Goal: Transaction & Acquisition: Purchase product/service

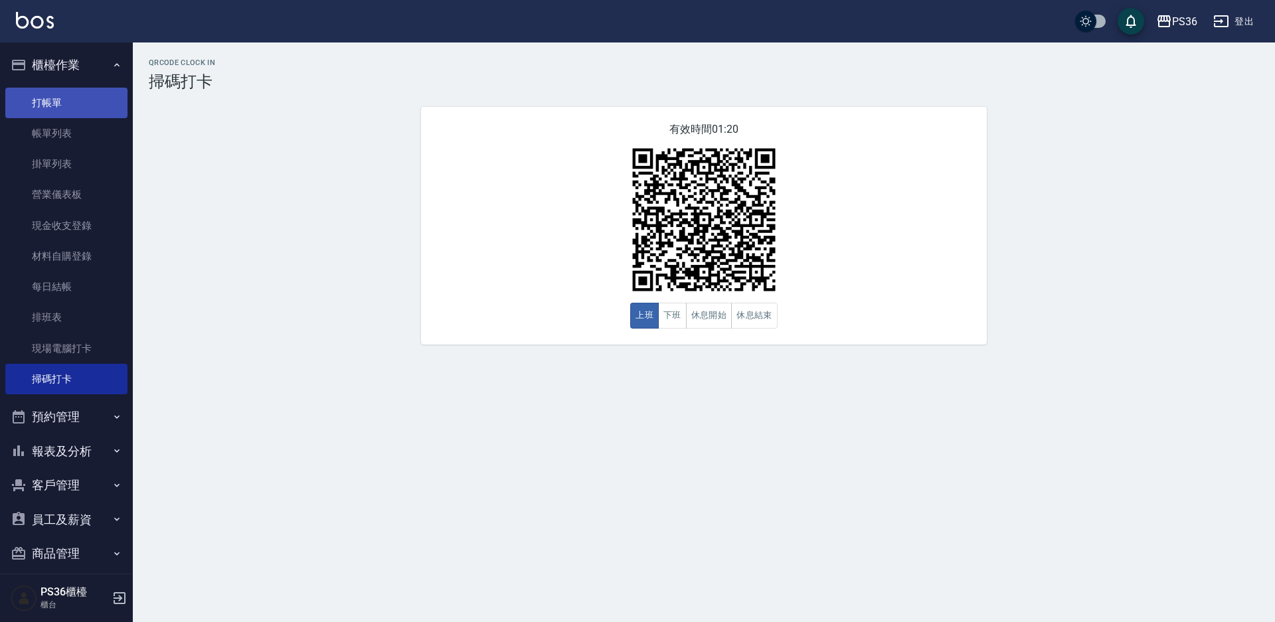
click at [88, 102] on link "打帳單" at bounding box center [66, 103] width 122 height 31
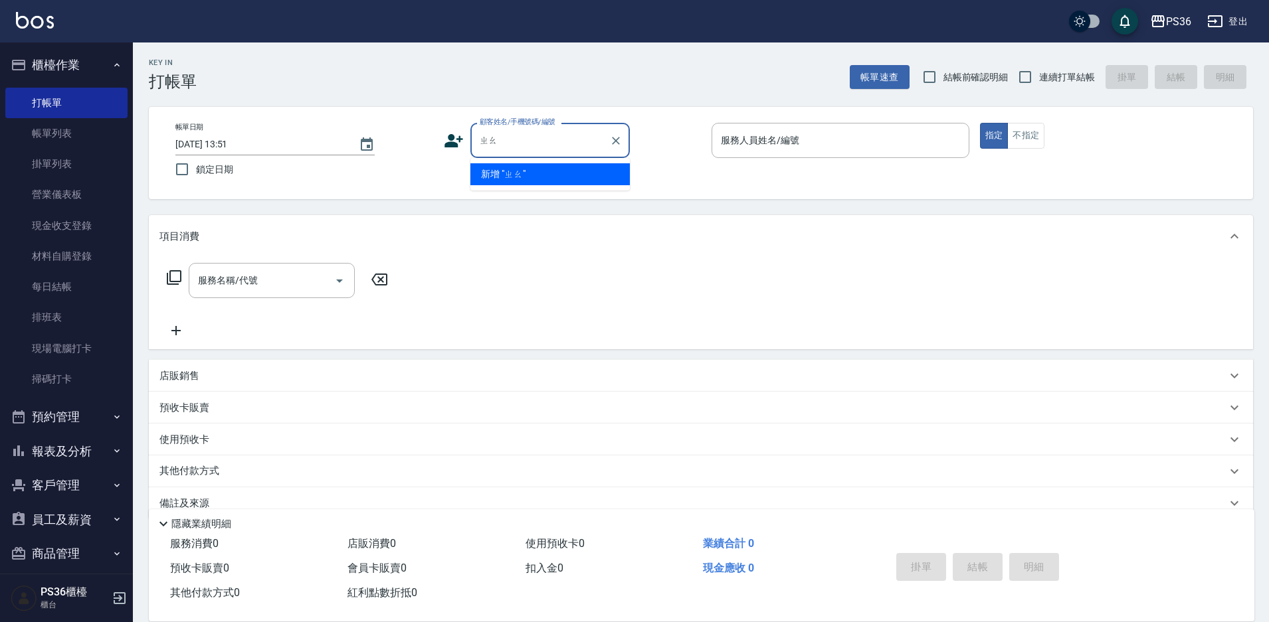
type input "照"
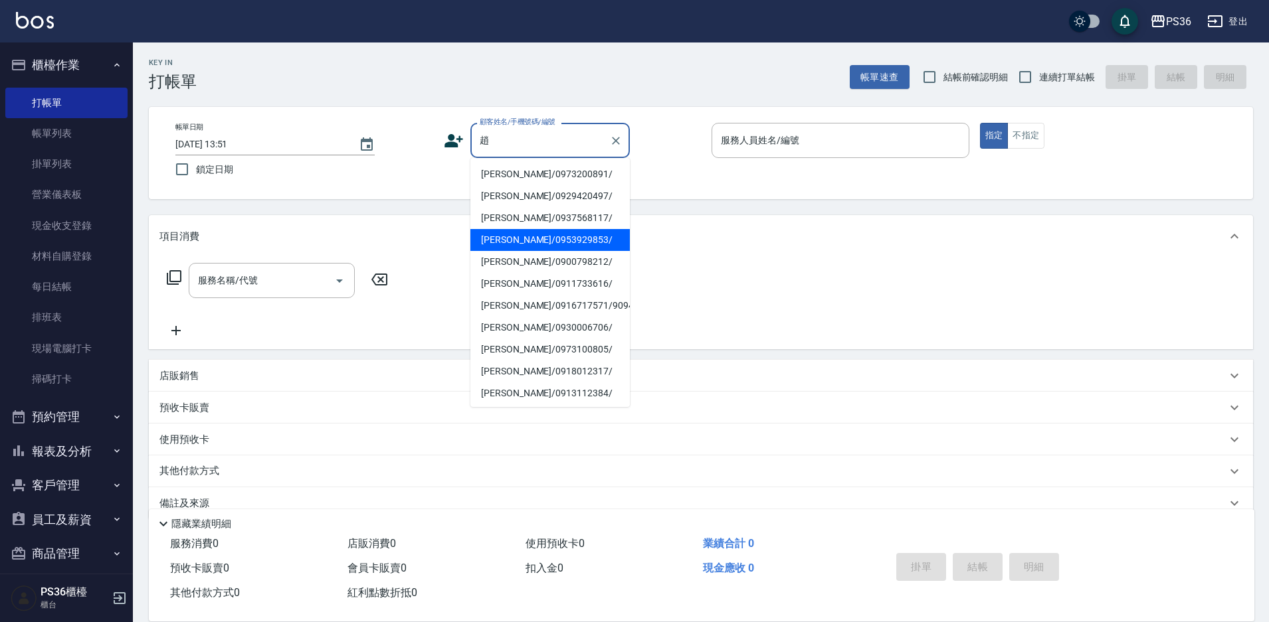
click at [509, 250] on li "[PERSON_NAME]/0953929853/" at bounding box center [549, 240] width 159 height 22
type input "[PERSON_NAME]/0953929853/"
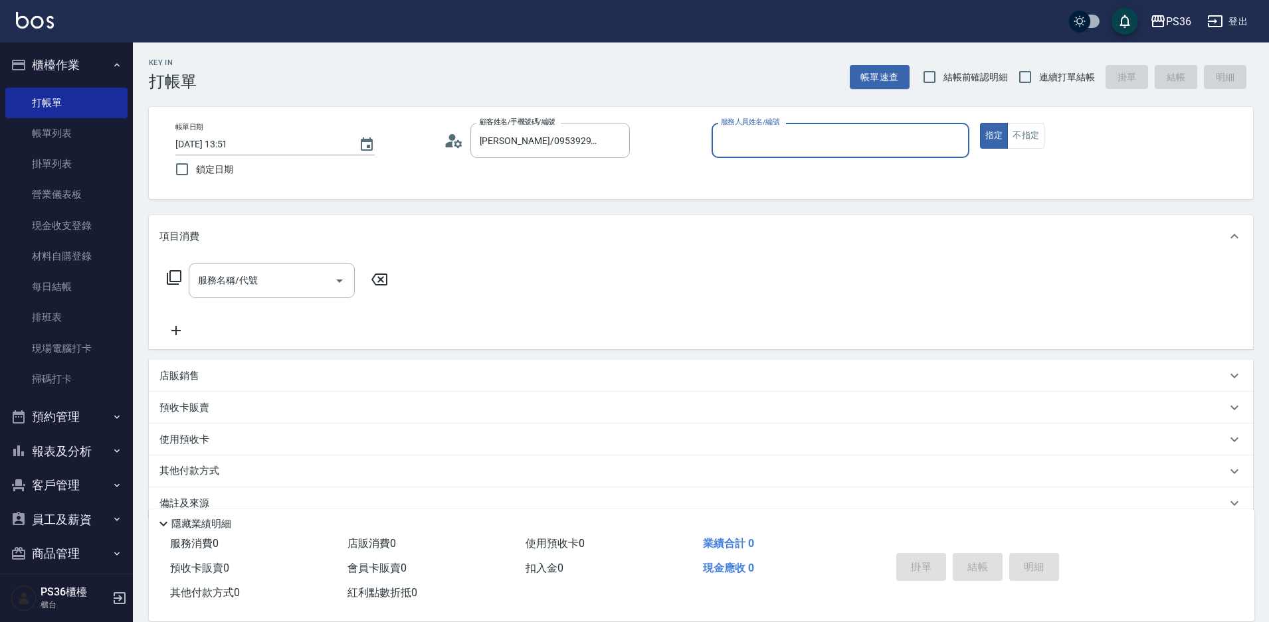
type input "Ruby-4"
click at [262, 278] on input "服務名稱/代號" at bounding box center [262, 280] width 134 height 23
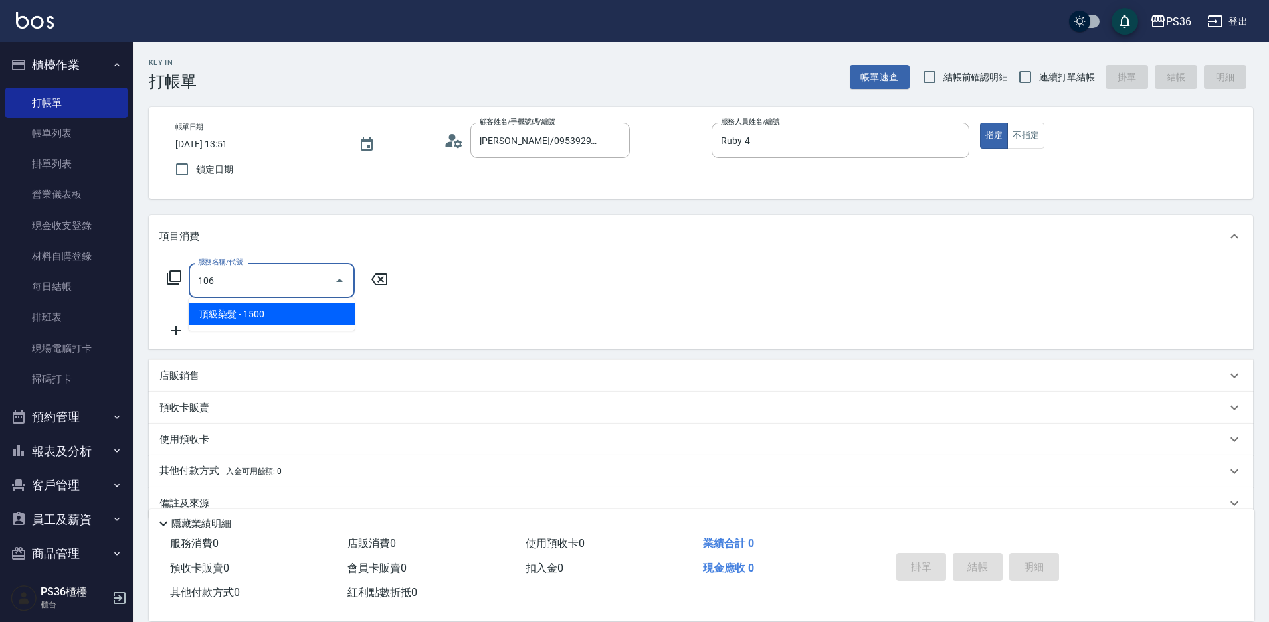
type input "頂級染髮(106)"
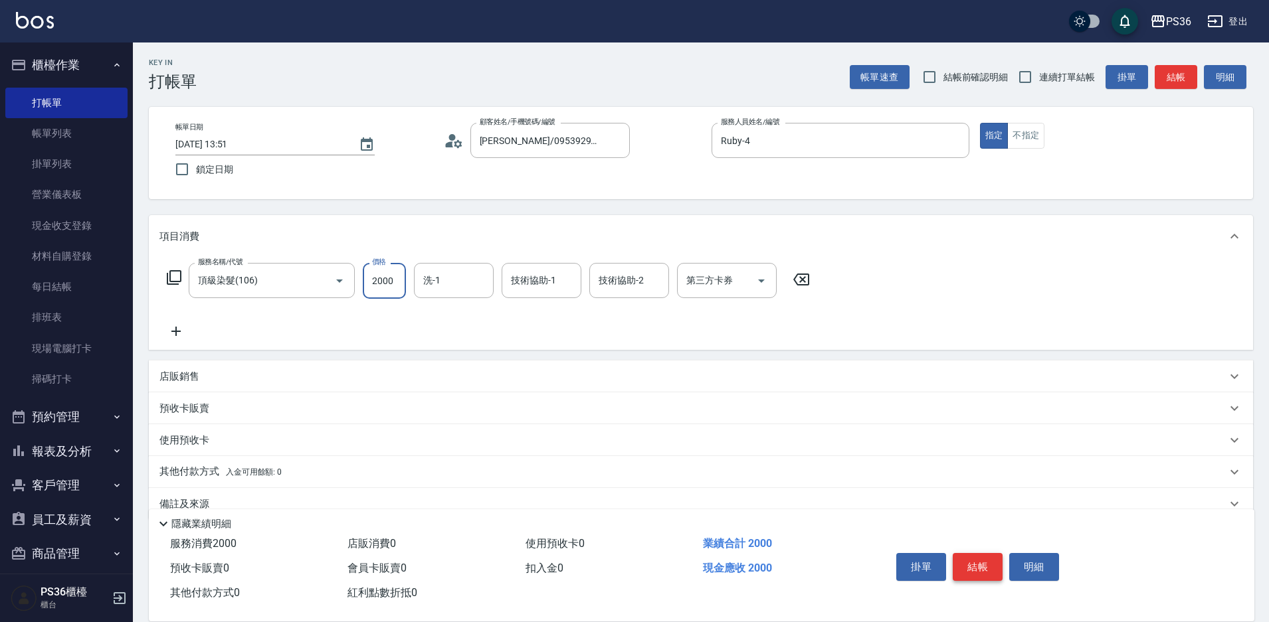
type input "2000"
click at [996, 573] on button "結帳" at bounding box center [978, 567] width 50 height 28
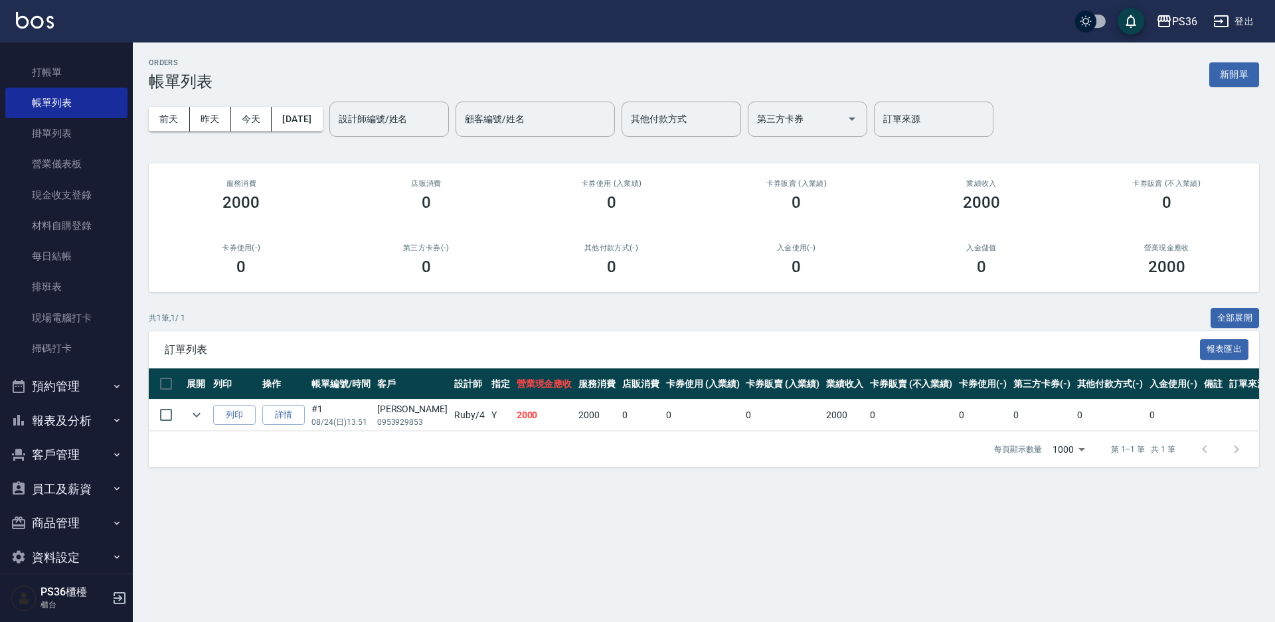
scroll to position [47, 0]
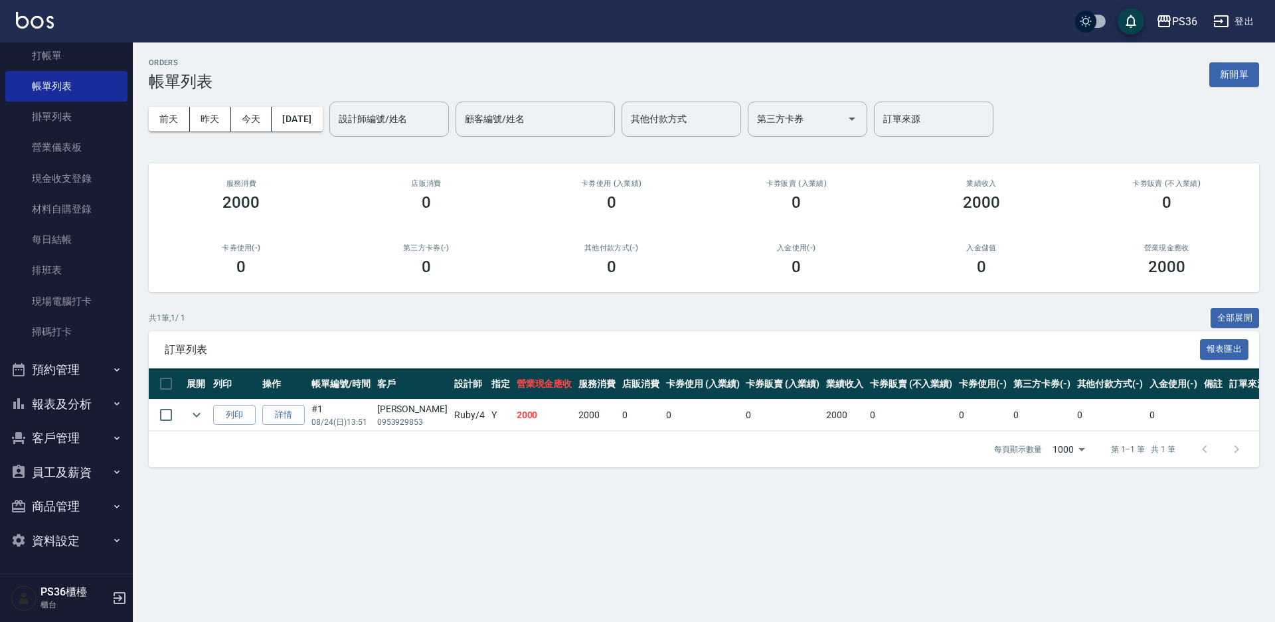
click at [73, 401] on button "報表及分析" at bounding box center [66, 404] width 122 height 35
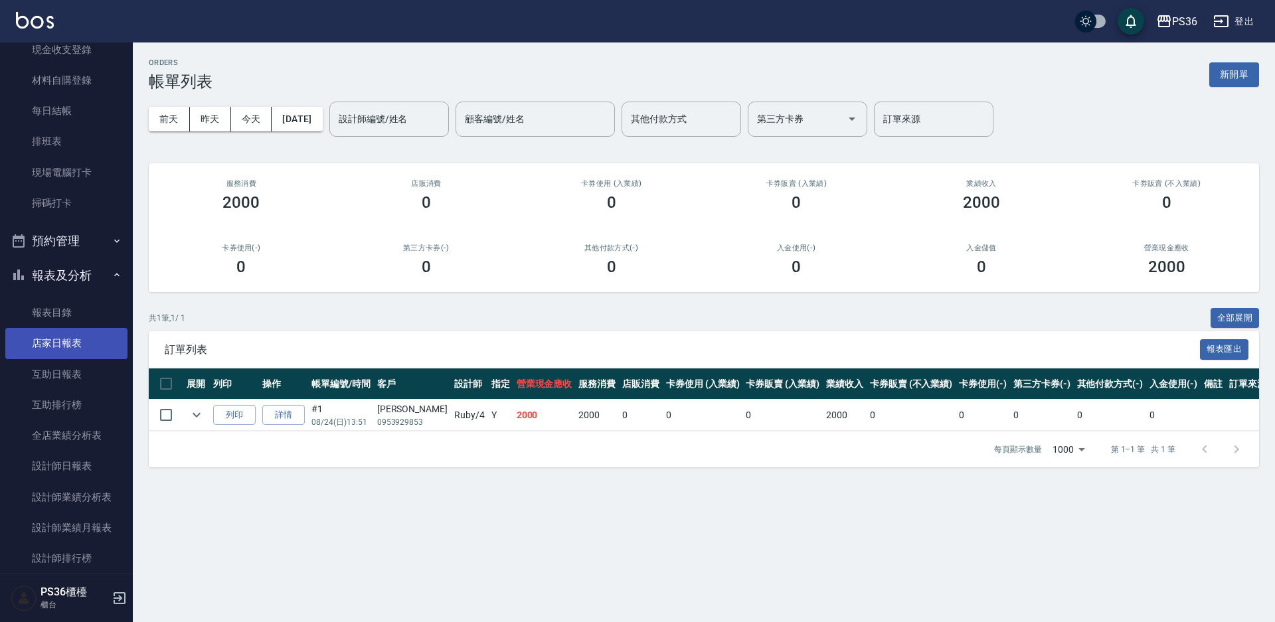
scroll to position [180, 0]
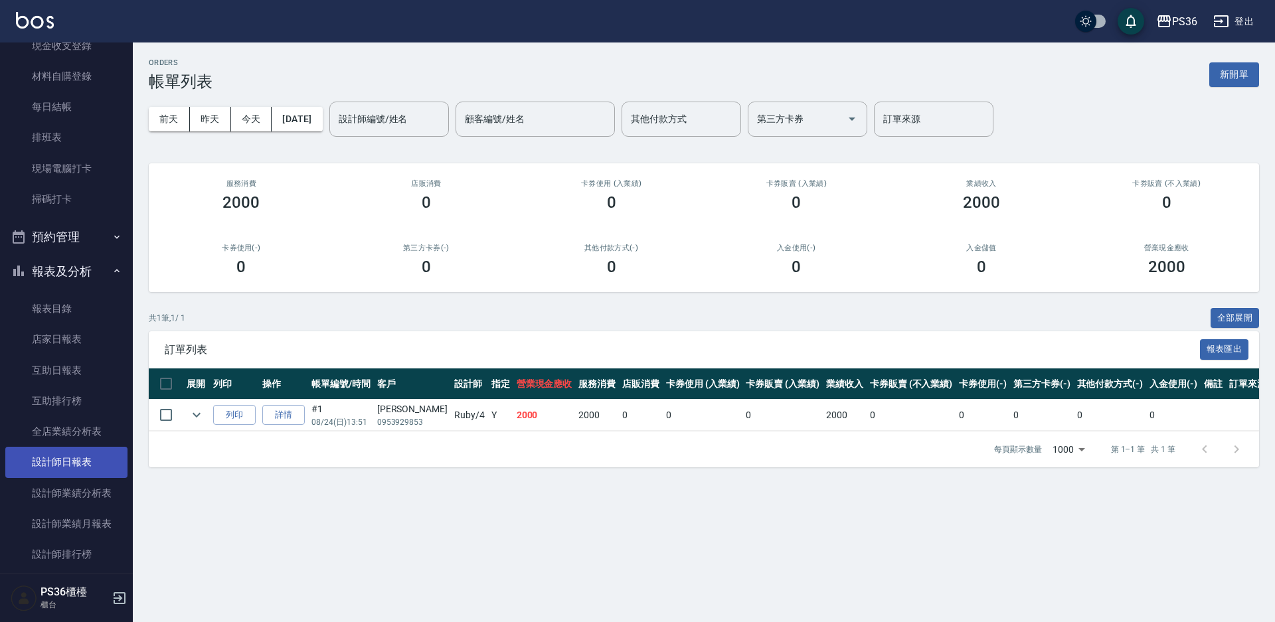
click at [80, 468] on link "設計師日報表" at bounding box center [66, 462] width 122 height 31
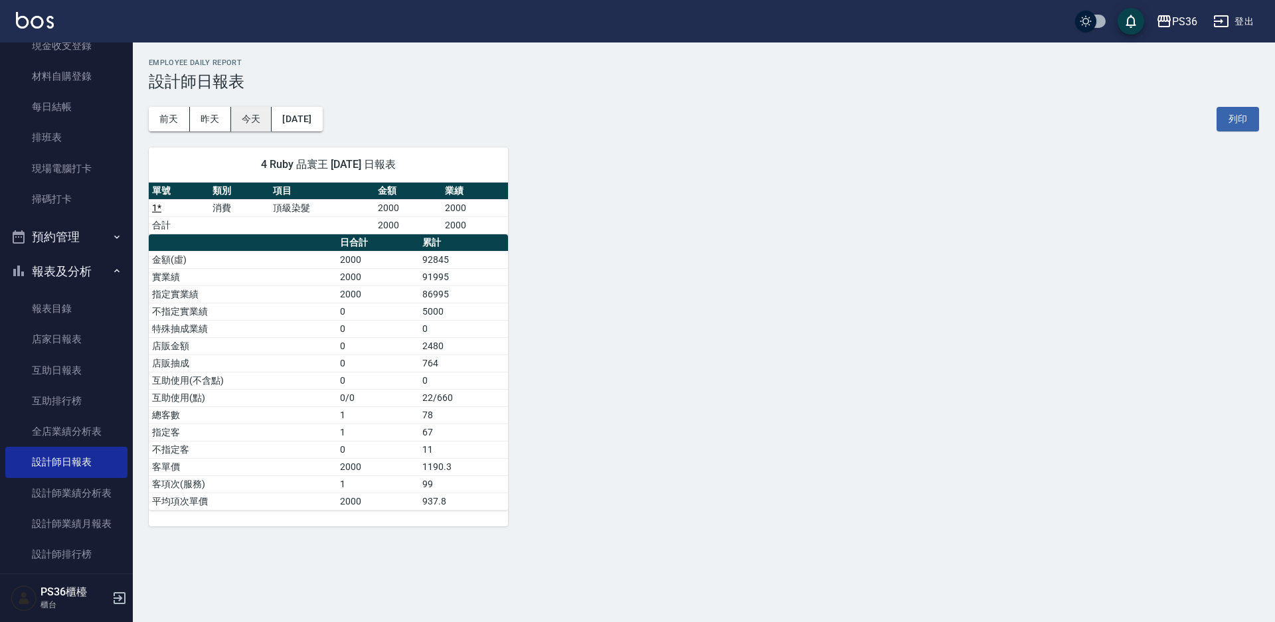
click at [243, 111] on button "今天" at bounding box center [251, 119] width 41 height 25
click at [221, 122] on button "昨天" at bounding box center [210, 119] width 41 height 25
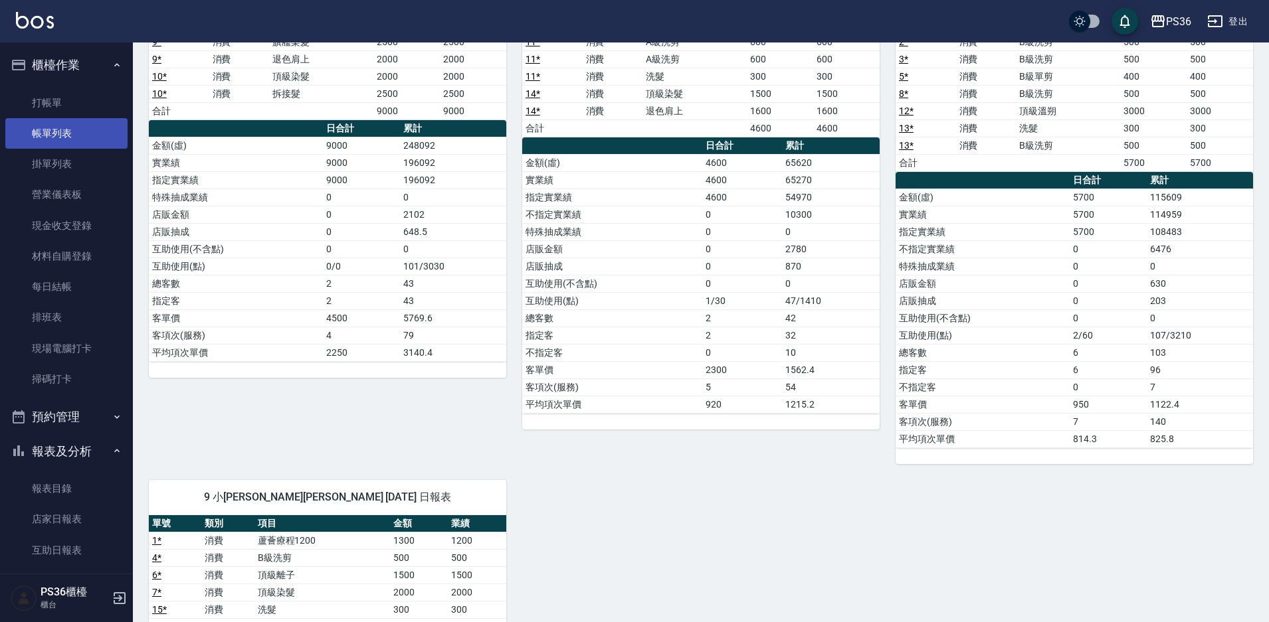
scroll to position [90, 0]
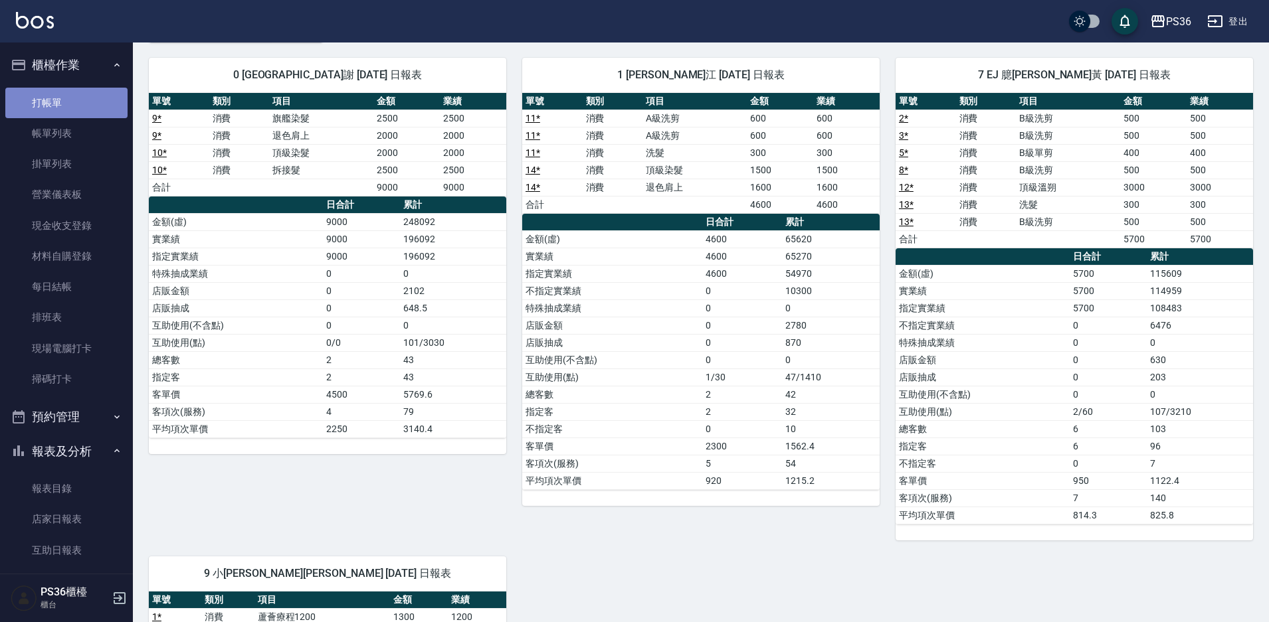
click at [84, 106] on link "打帳單" at bounding box center [66, 103] width 122 height 31
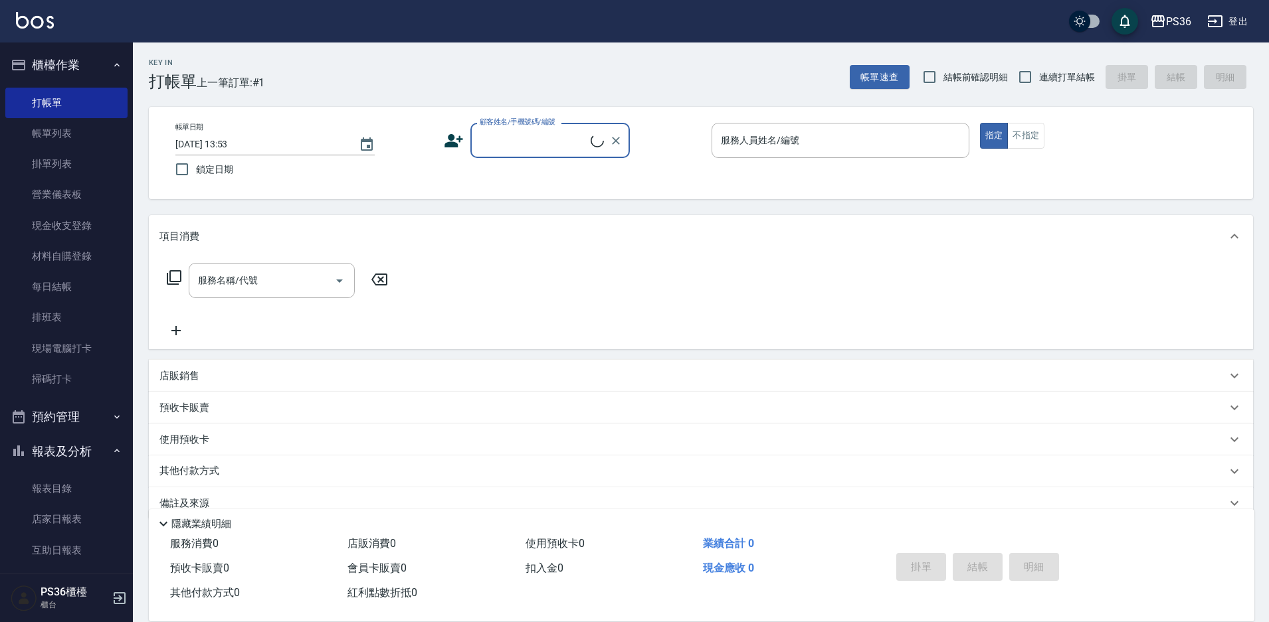
click at [526, 143] on input "顧客姓名/手機號碼/編號" at bounding box center [533, 140] width 114 height 23
click at [507, 173] on li "[PERSON_NAME]/0981250739/11647" at bounding box center [549, 174] width 159 height 22
type input "[PERSON_NAME]/0981250739/11647"
type input "小布-9"
click at [171, 281] on icon at bounding box center [174, 278] width 16 height 16
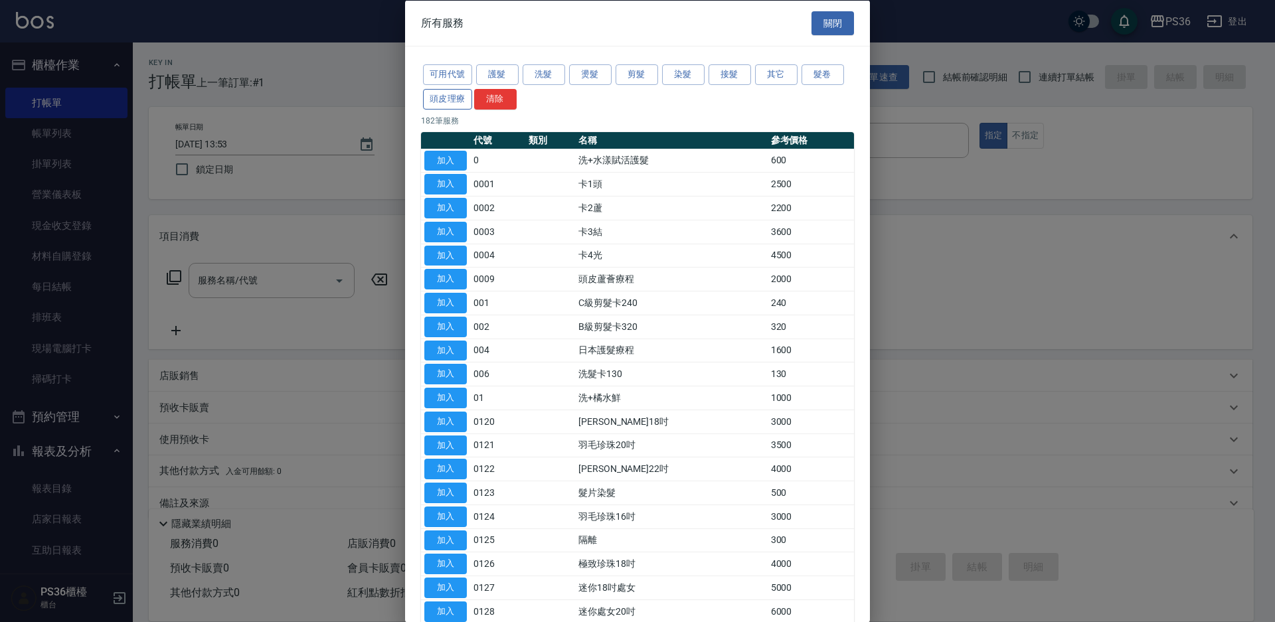
click at [442, 99] on button "頭皮理療" at bounding box center [447, 98] width 49 height 21
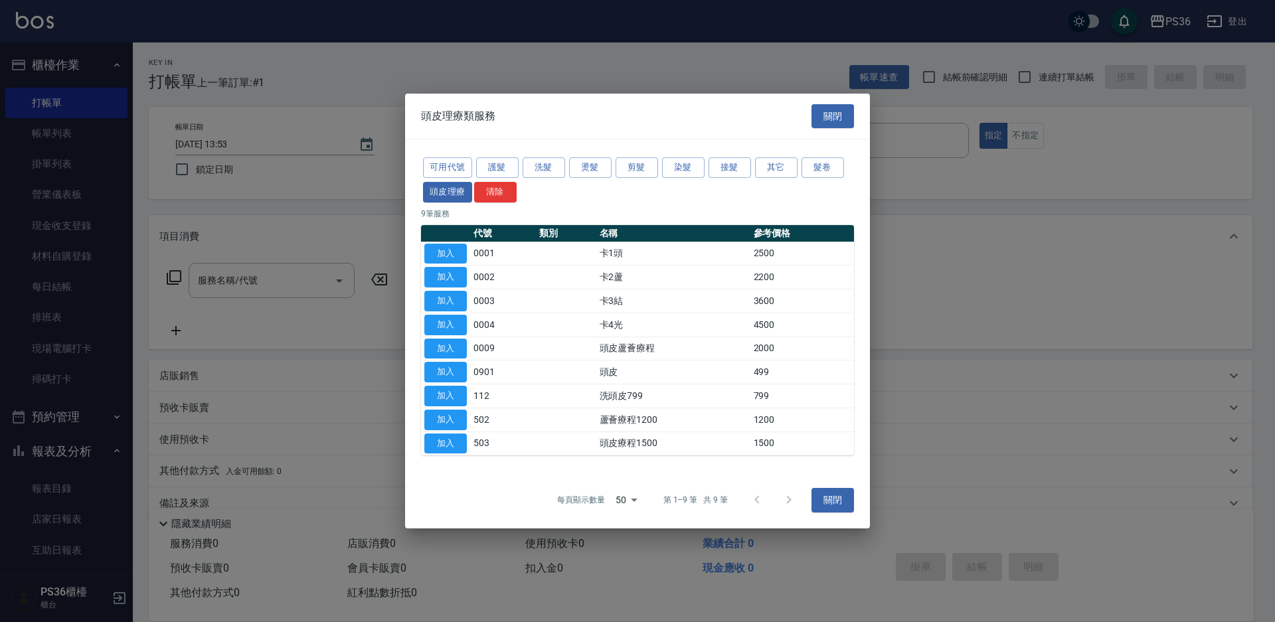
click at [437, 385] on td "加入" at bounding box center [445, 397] width 49 height 24
click at [437, 393] on button "加入" at bounding box center [445, 396] width 43 height 21
type input "洗頭皮799(112)"
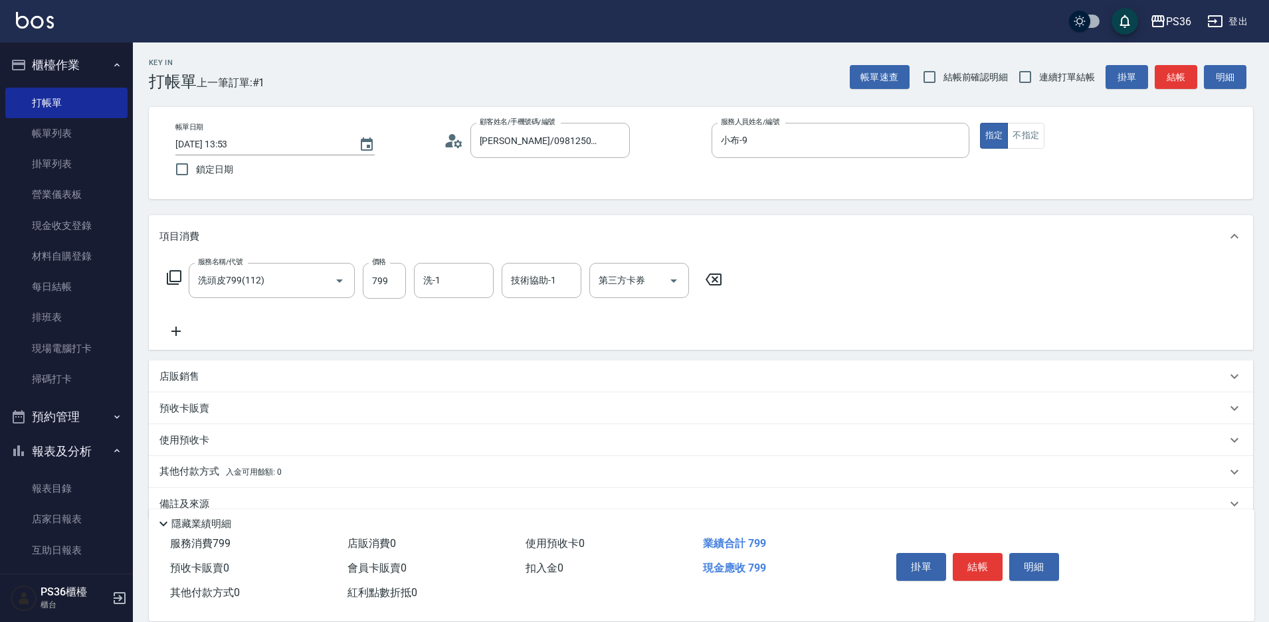
click at [170, 280] on icon at bounding box center [174, 277] width 15 height 15
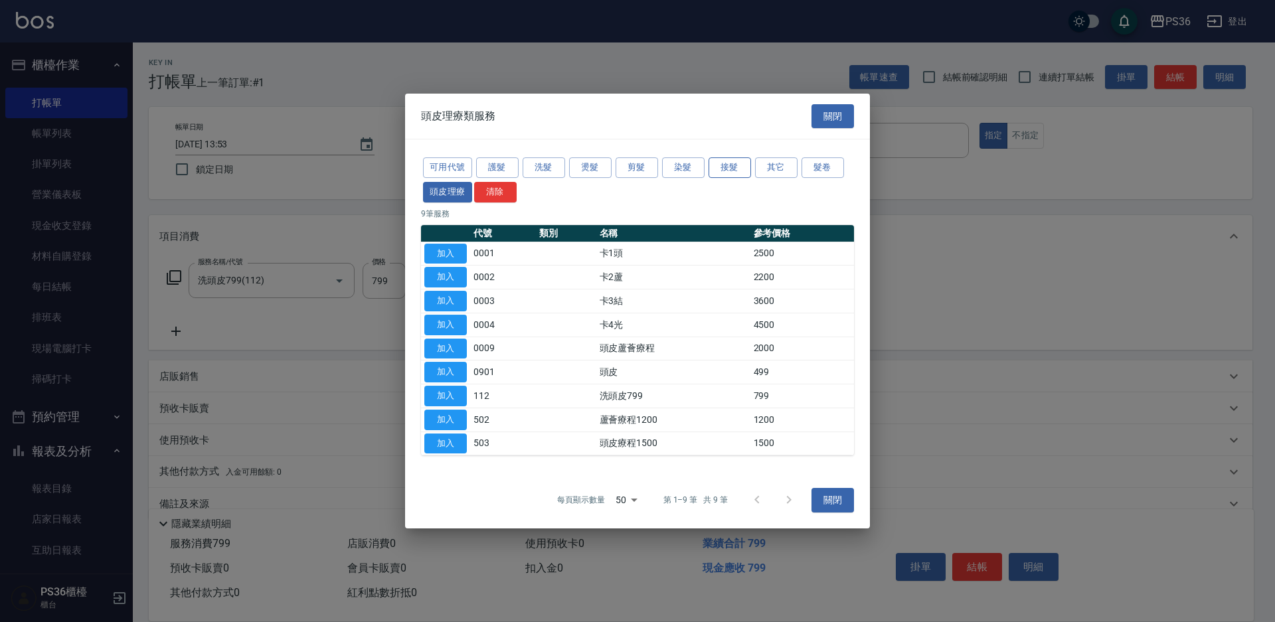
click at [741, 173] on button "接髮" at bounding box center [730, 167] width 43 height 21
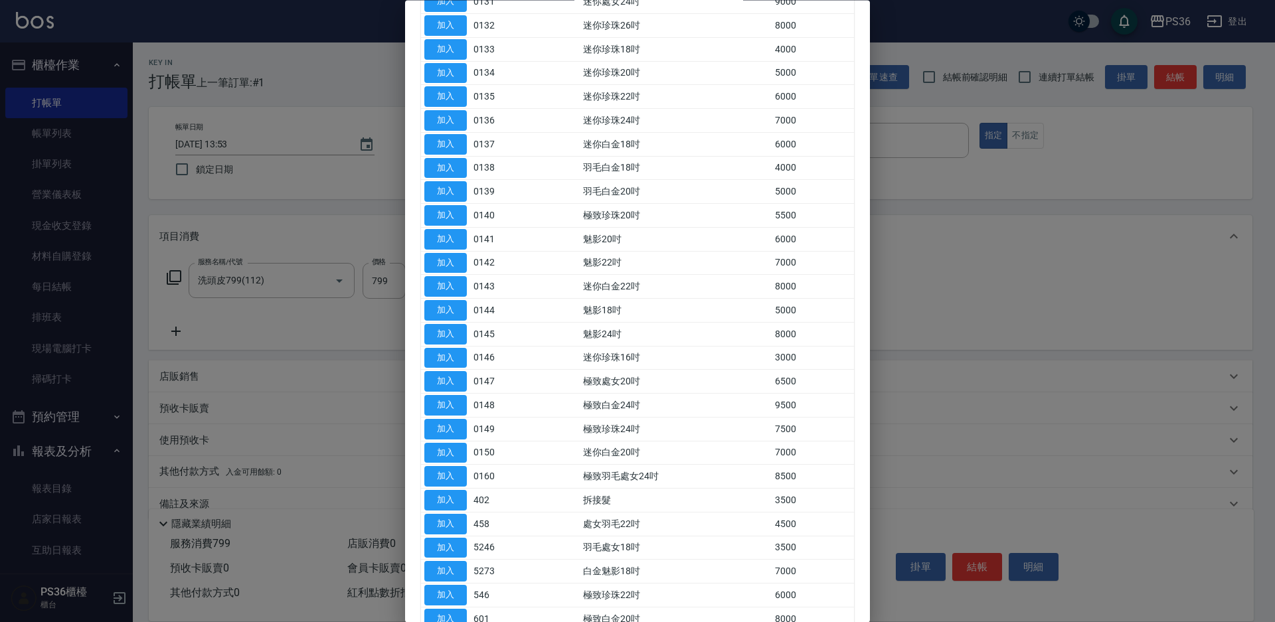
scroll to position [399, 0]
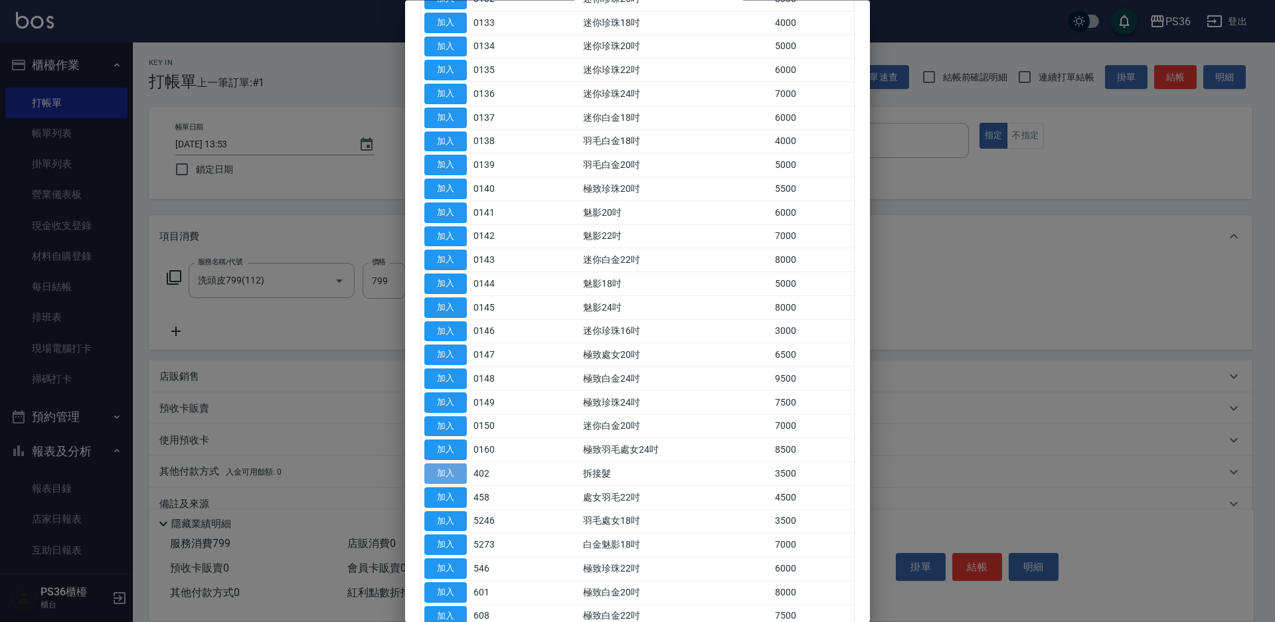
click at [446, 474] on button "加入" at bounding box center [445, 474] width 43 height 21
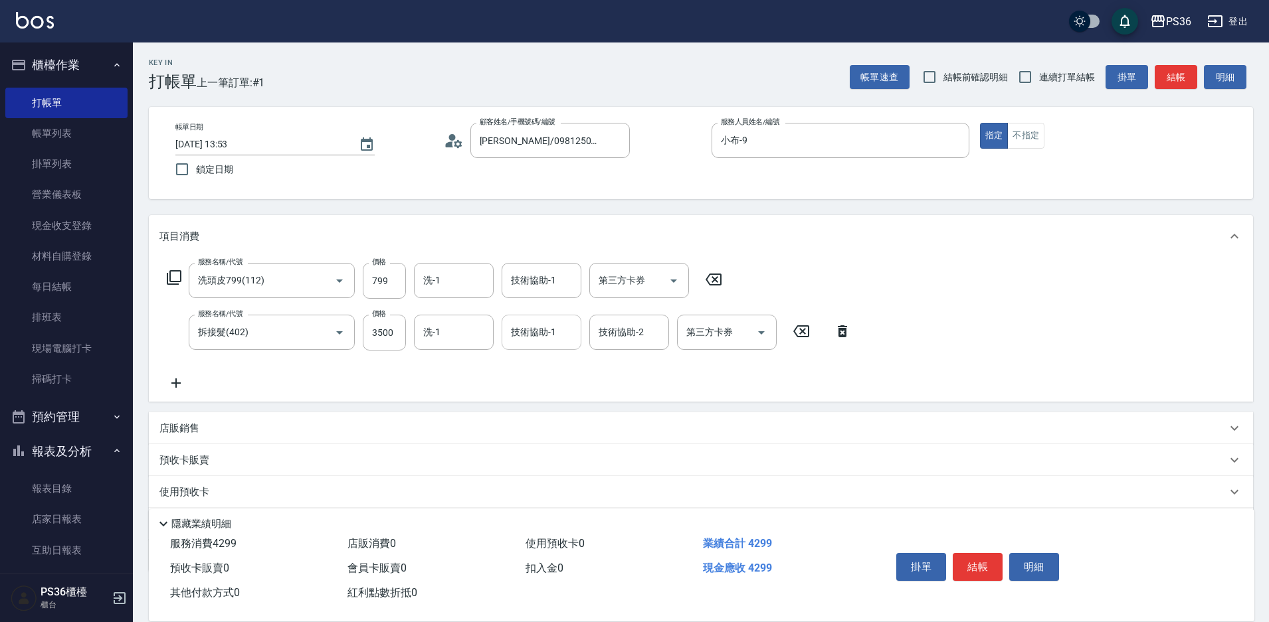
click at [566, 333] on input "技術協助-1" at bounding box center [542, 332] width 68 height 23
type input "又婕-25"
click at [393, 343] on input "3500" at bounding box center [384, 333] width 43 height 36
type input "2000"
click at [982, 557] on button "結帳" at bounding box center [978, 567] width 50 height 28
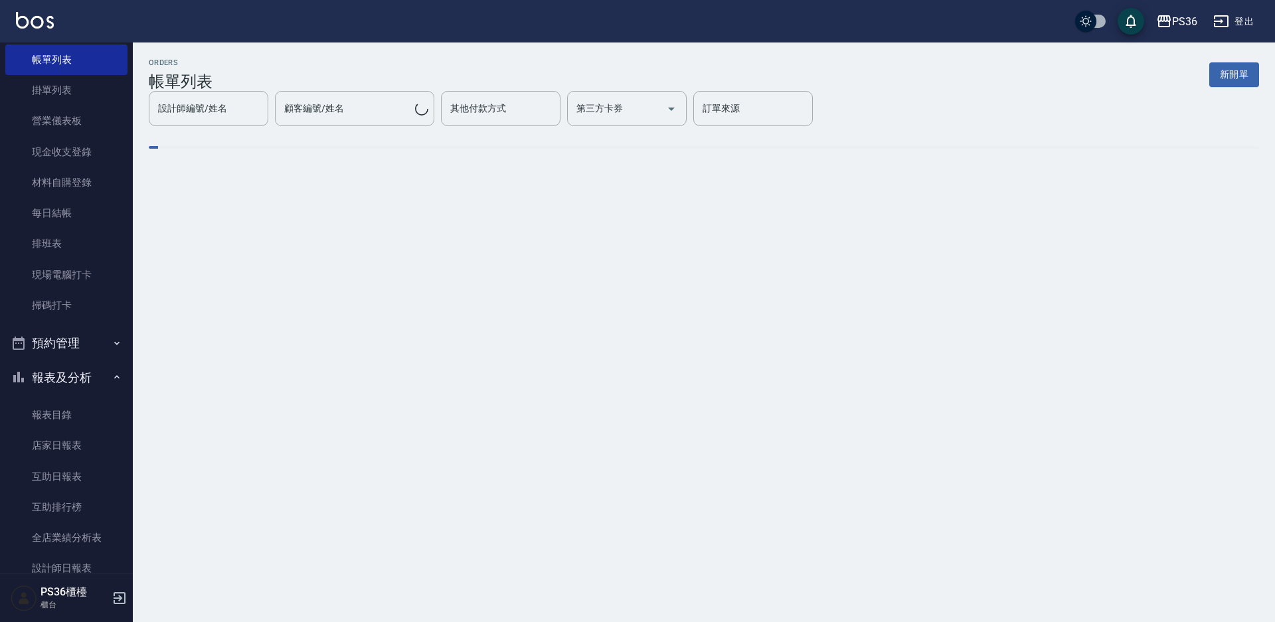
scroll to position [199, 0]
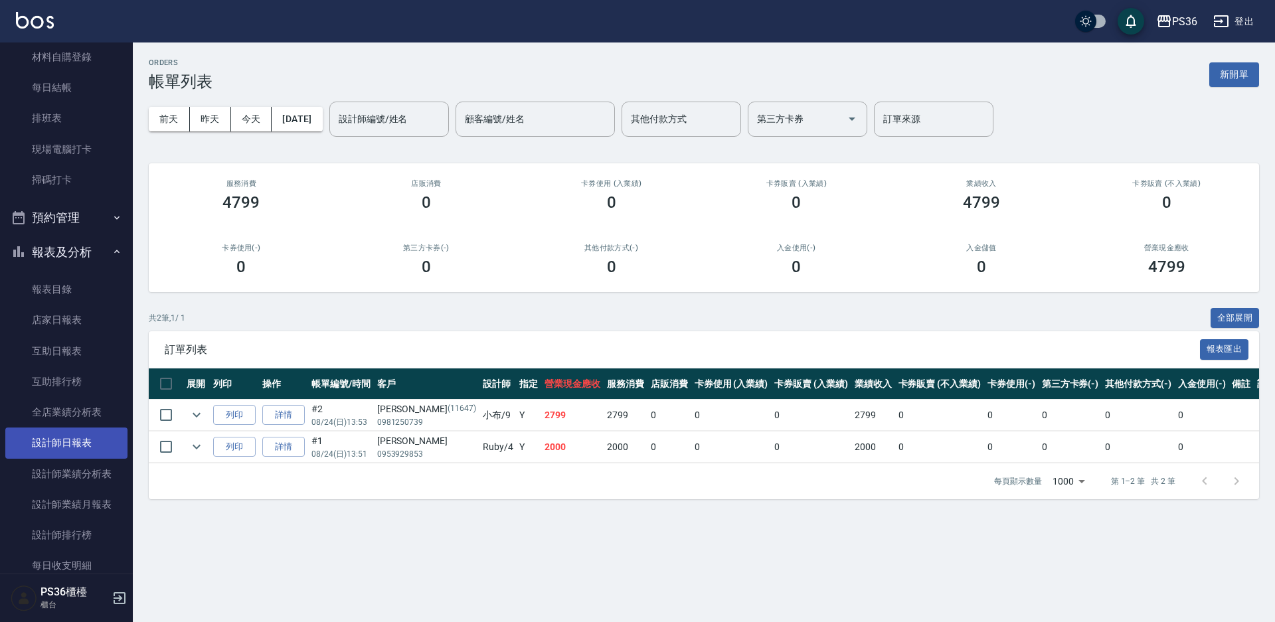
click at [59, 441] on link "設計師日報表" at bounding box center [66, 443] width 122 height 31
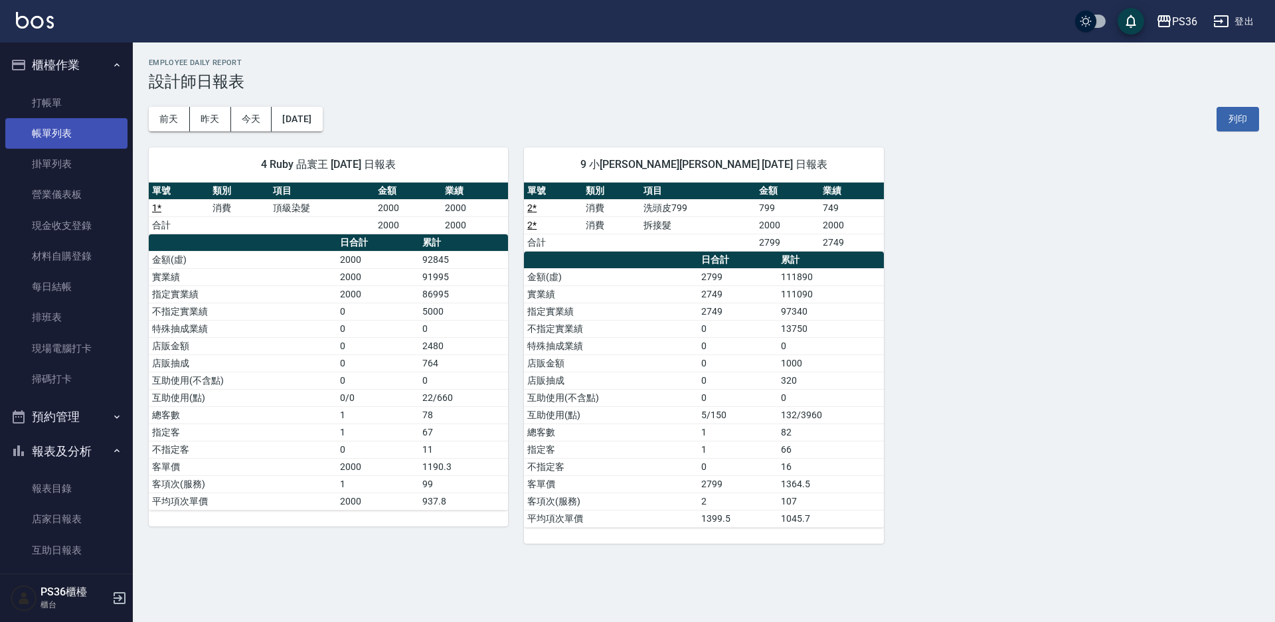
click at [68, 131] on link "帳單列表" at bounding box center [66, 133] width 122 height 31
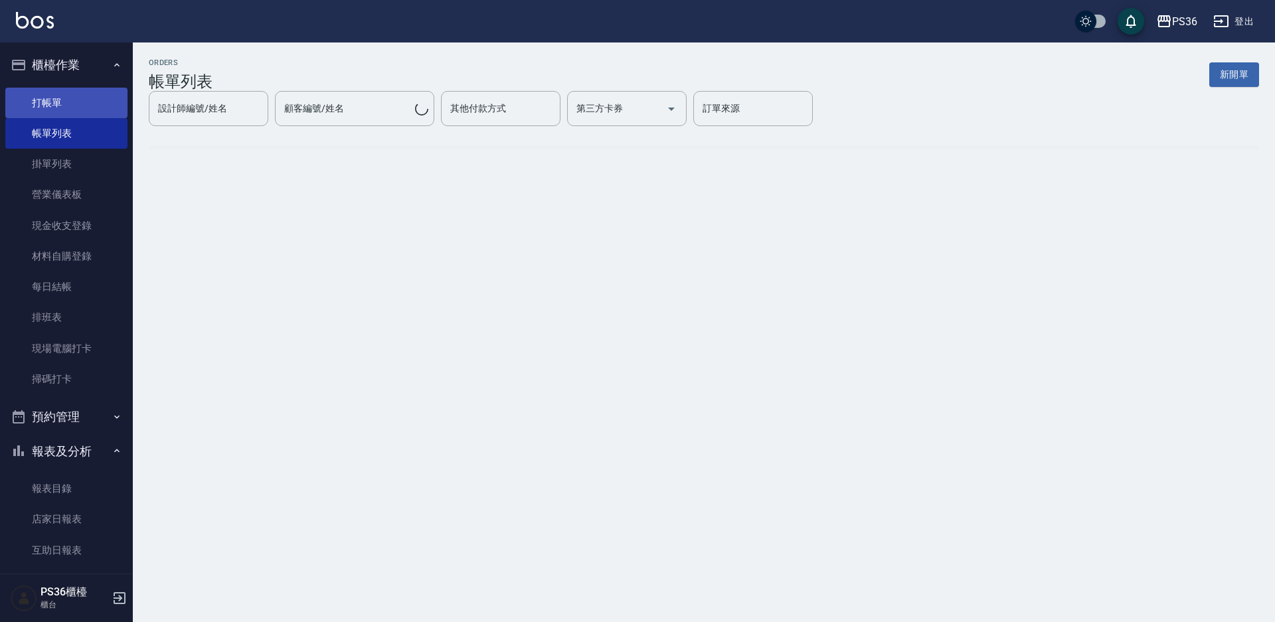
click at [70, 104] on link "打帳單" at bounding box center [66, 103] width 122 height 31
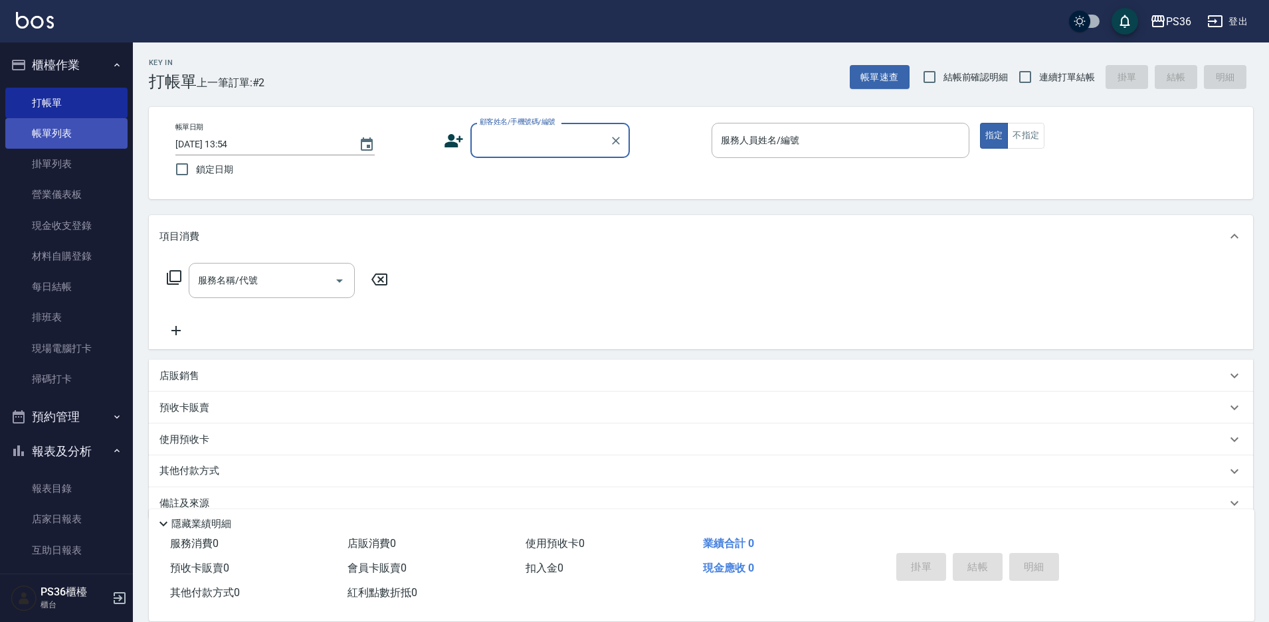
click at [79, 141] on link "帳單列表" at bounding box center [66, 133] width 122 height 31
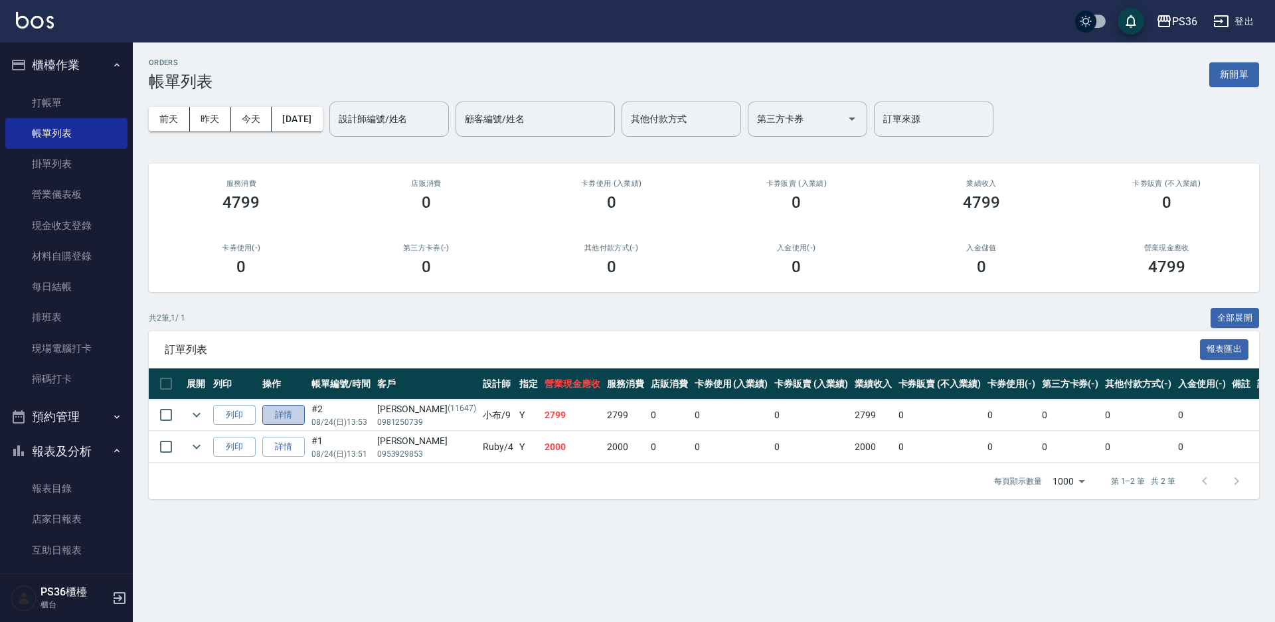
click at [295, 415] on link "詳情" at bounding box center [283, 415] width 43 height 21
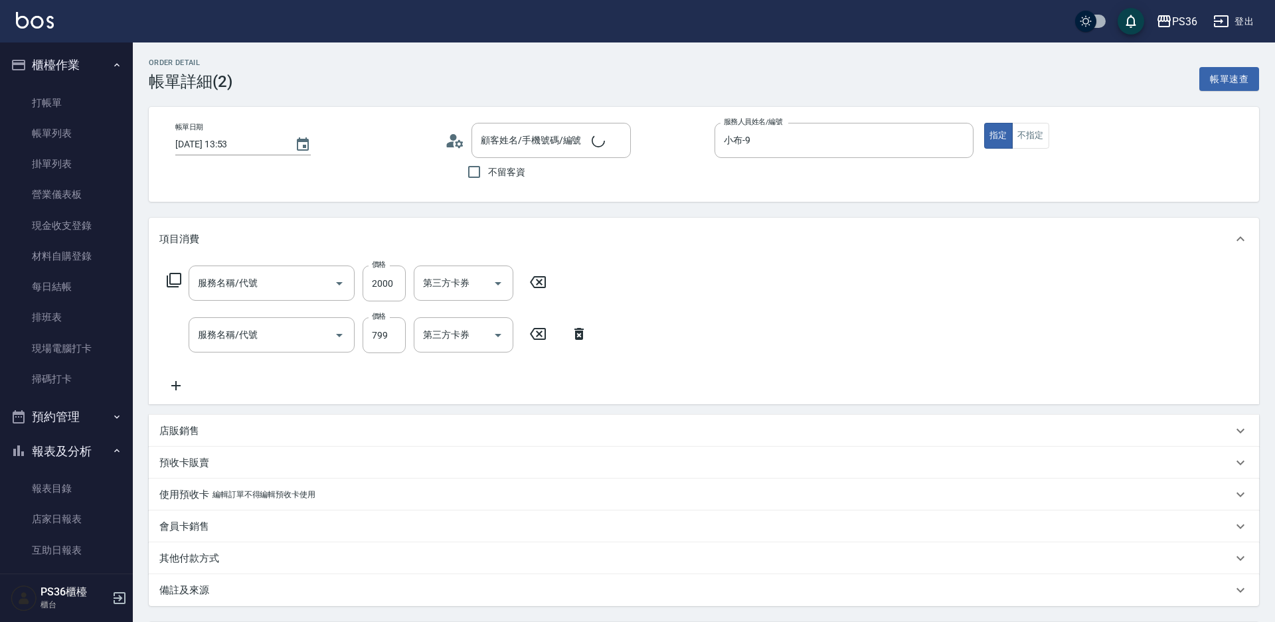
type input "[DATE] 13:53"
type input "小布-9"
type input "拆接髮(402)"
type input "洗頭皮799(112)"
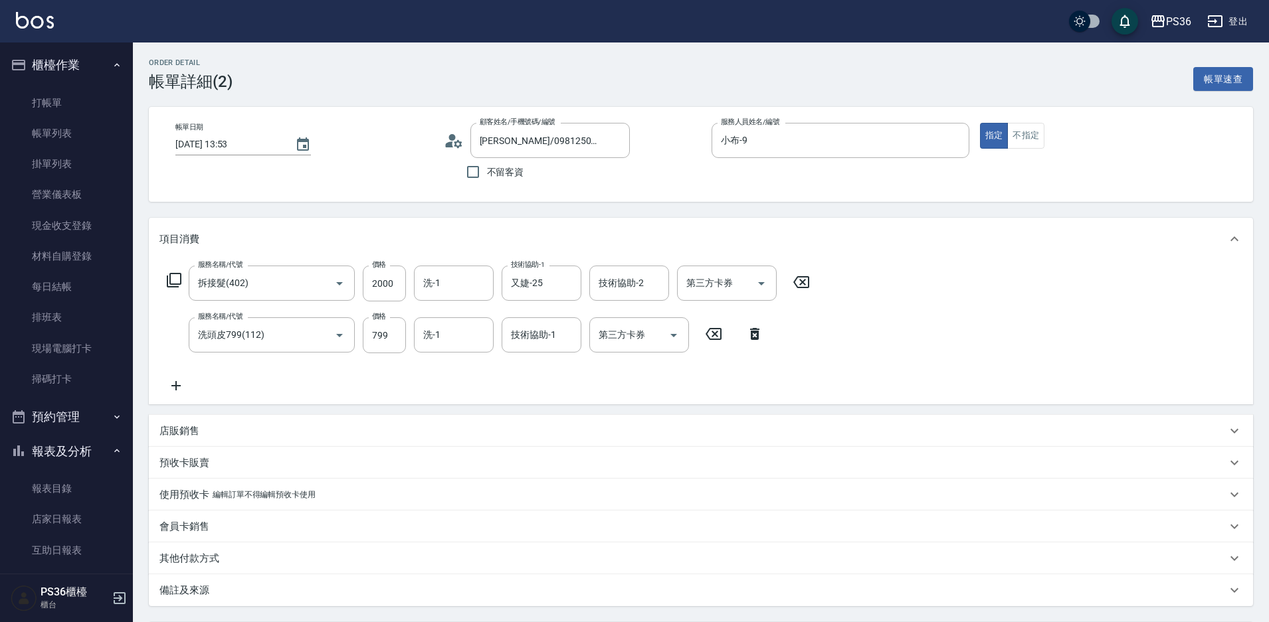
type input "[PERSON_NAME]/0981250739/11647"
click at [550, 337] on input "技術協助-1" at bounding box center [542, 335] width 68 height 23
type input "又婕-25"
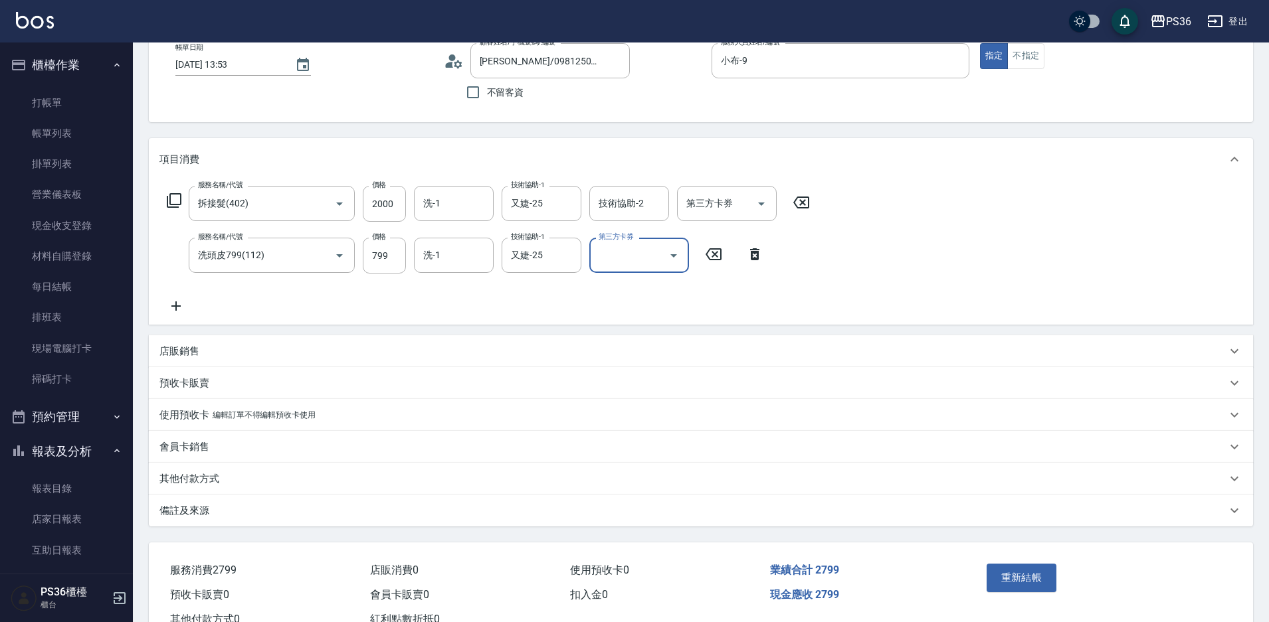
scroll to position [128, 0]
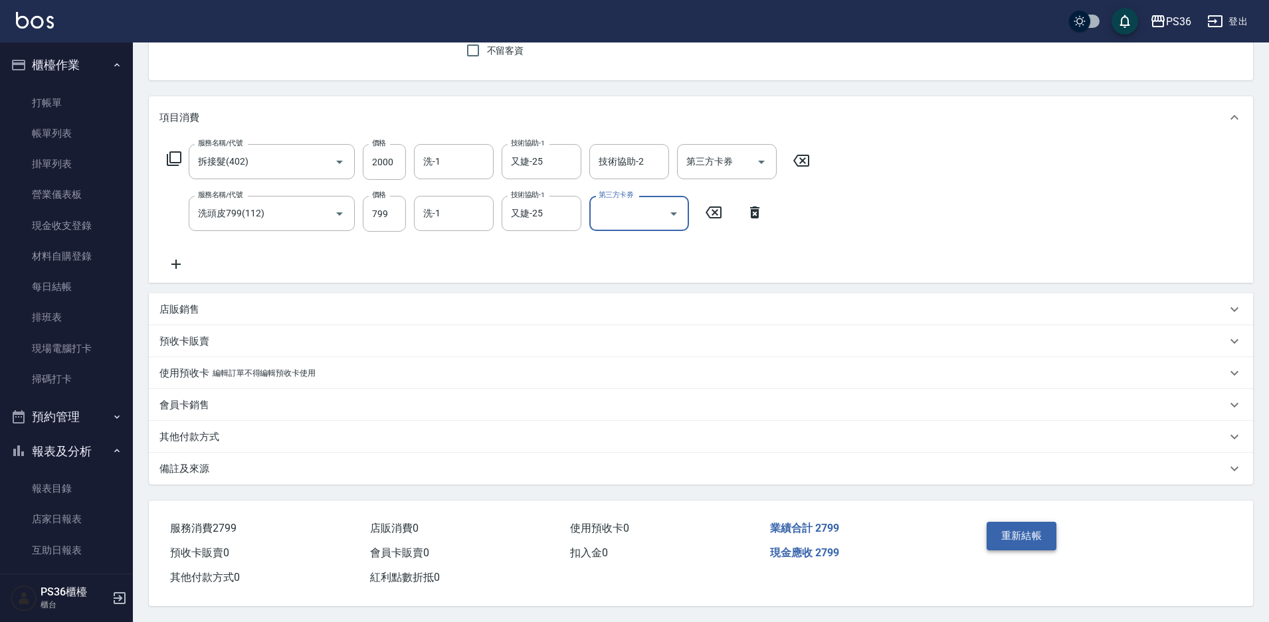
click at [1034, 529] on button "重新結帳" at bounding box center [1021, 536] width 70 height 28
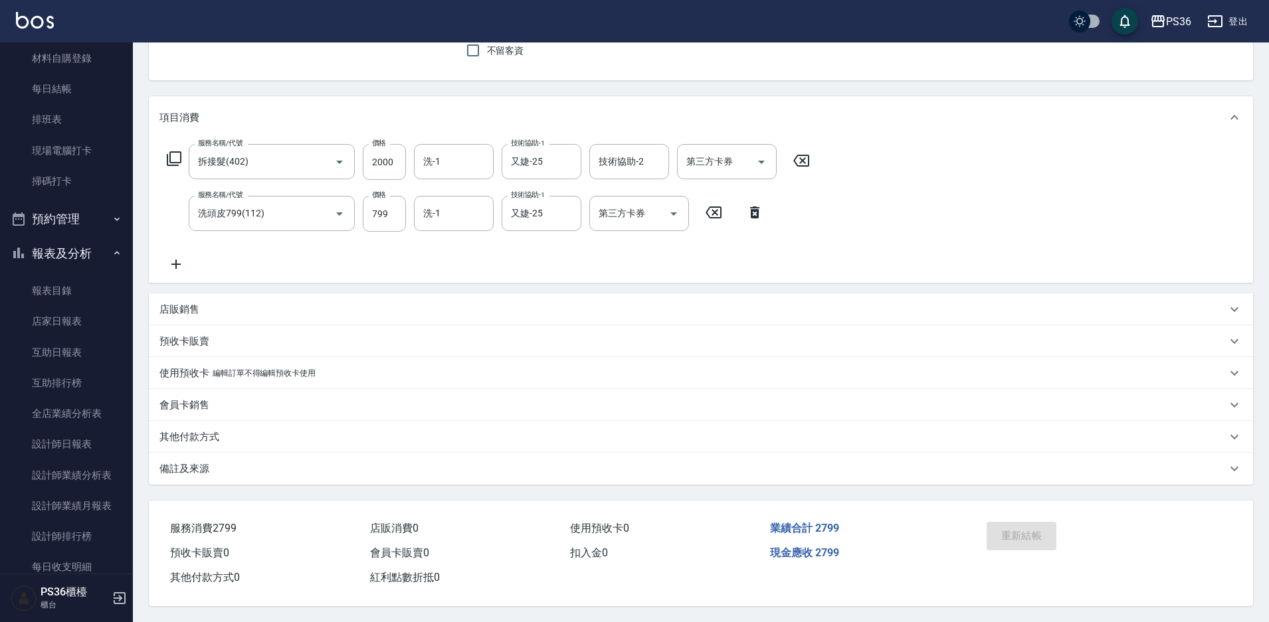
scroll to position [396, 0]
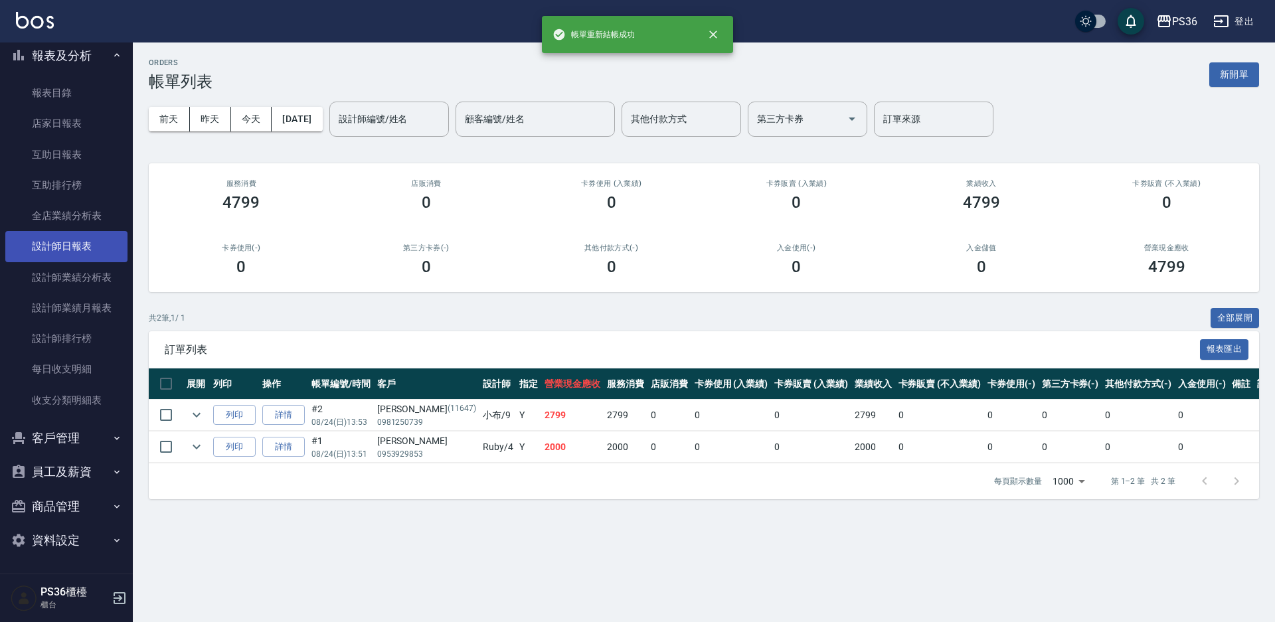
click at [74, 250] on link "設計師日報表" at bounding box center [66, 246] width 122 height 31
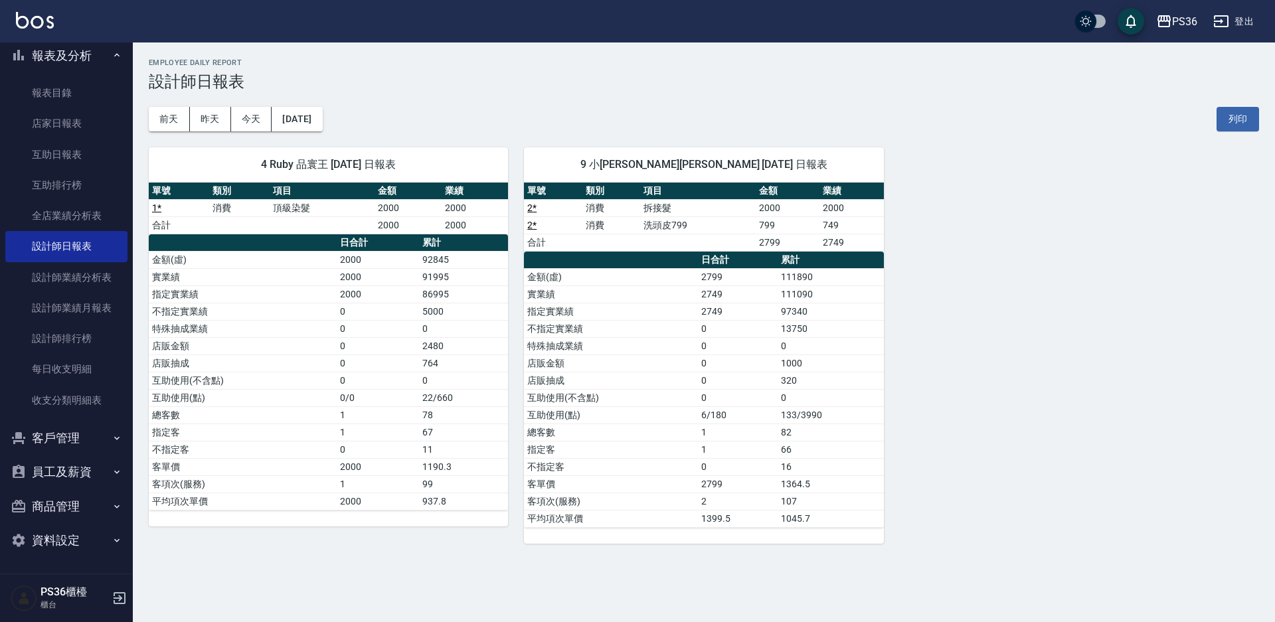
drag, startPoint x: 998, startPoint y: 460, endPoint x: 438, endPoint y: 458, distance: 560.0
click at [998, 459] on div "4 Ruby 品寰王 [DATE] 日報表 單號 類別 項目 金額 業績 1 * 消費 頂級染髮 2000 2000 合計 2000 2000 日合計 累計 …" at bounding box center [696, 338] width 1127 height 413
click at [74, 153] on link "互助日報表" at bounding box center [66, 154] width 122 height 31
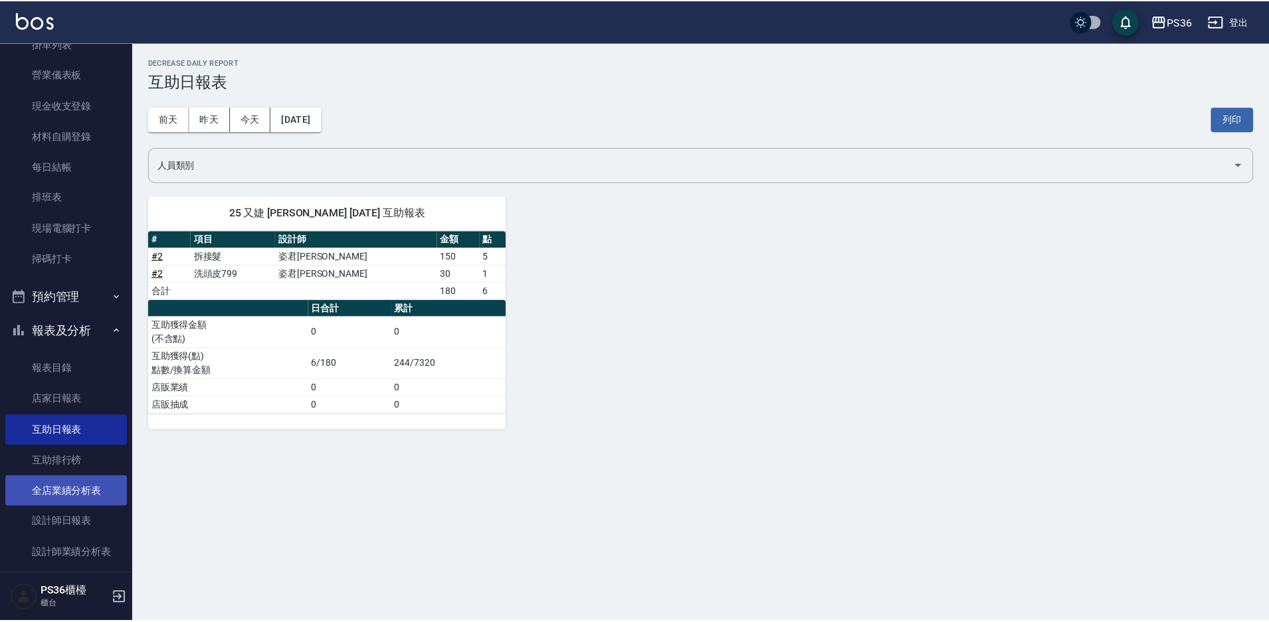
scroll to position [199, 0]
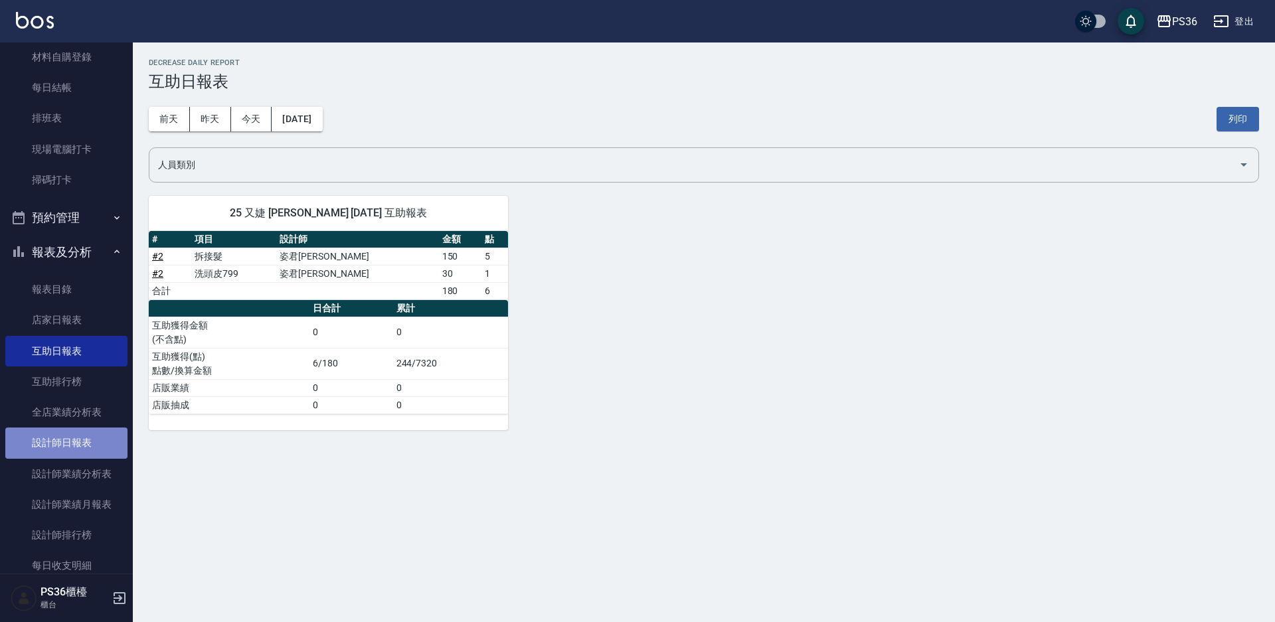
click at [69, 445] on link "設計師日報表" at bounding box center [66, 443] width 122 height 31
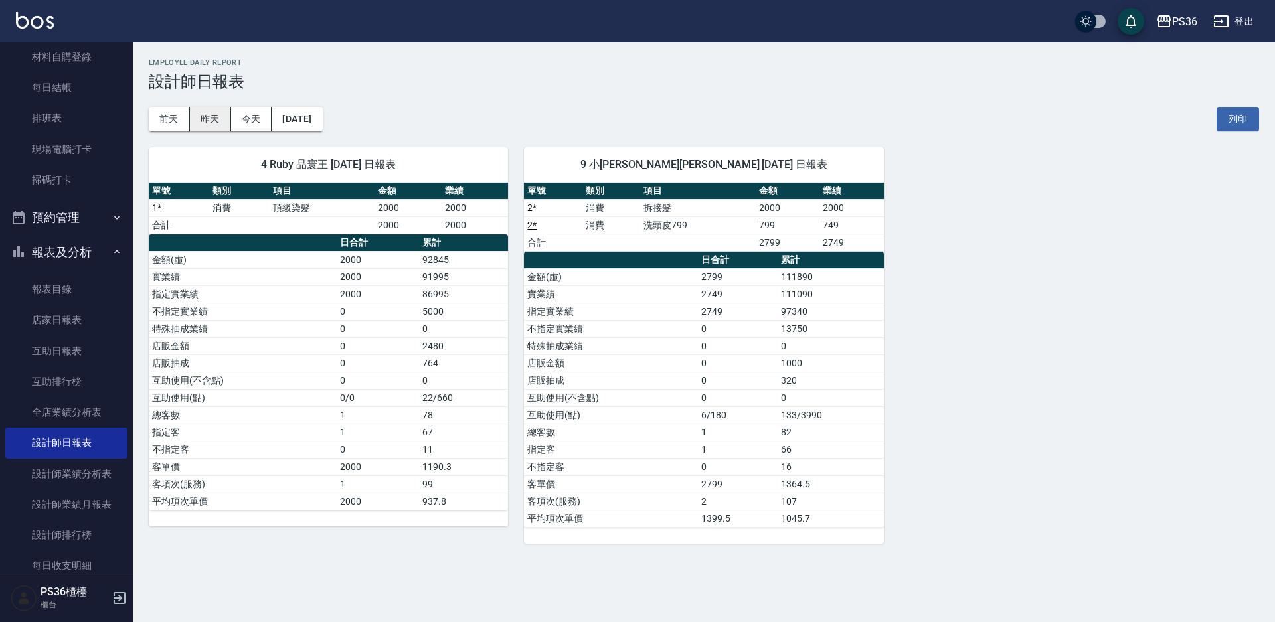
click at [217, 117] on button "昨天" at bounding box center [210, 119] width 41 height 25
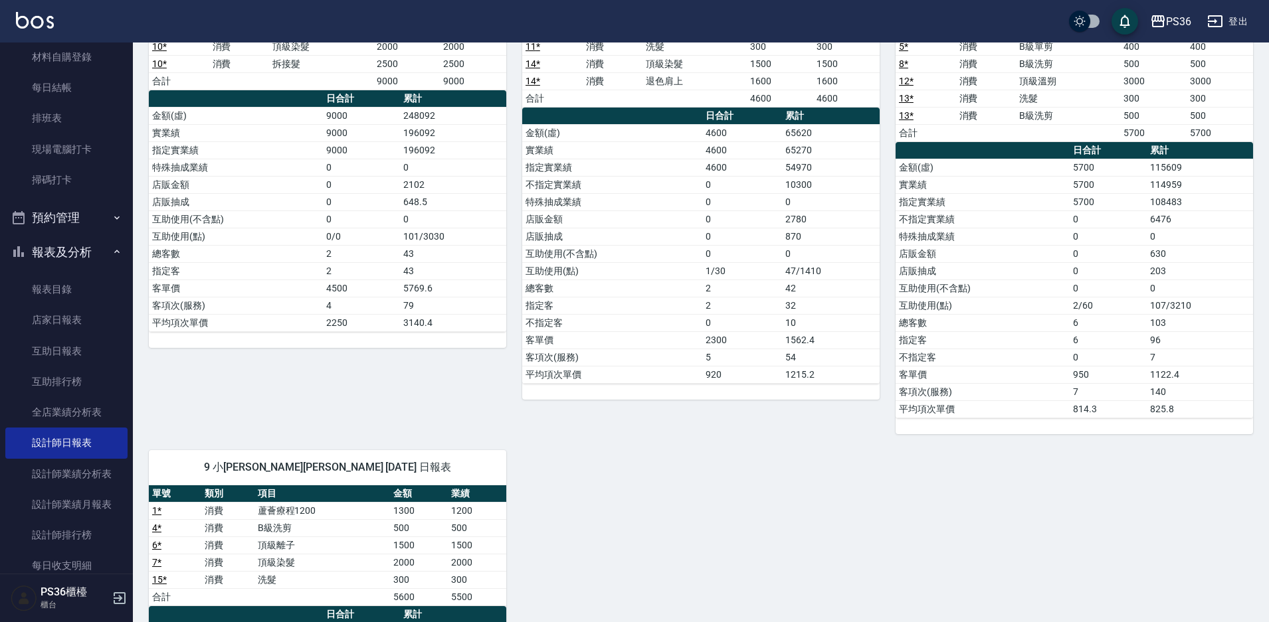
scroll to position [355, 0]
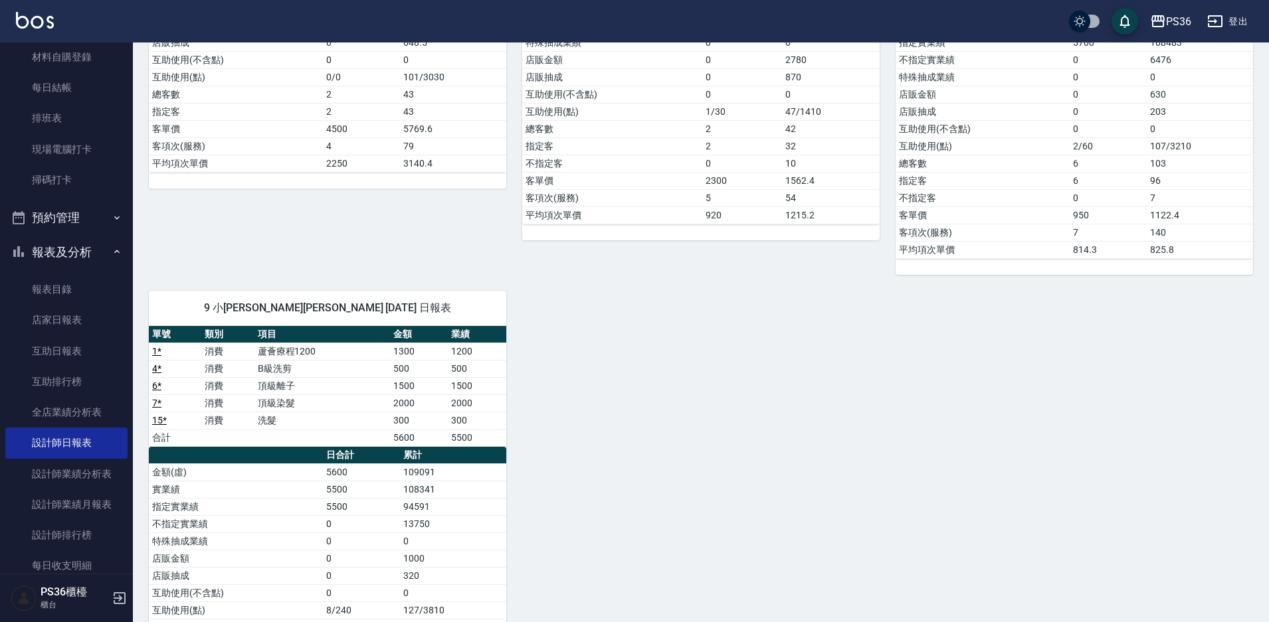
click at [742, 428] on div "0 小樂 育郡謝 [DATE] 日報表 單號 類別 項目 金額 業績 9 * 消費 旗艦染髮 2500 2500 9 * 消費 退色肩上 2000 2000 …" at bounding box center [693, 257] width 1120 height 963
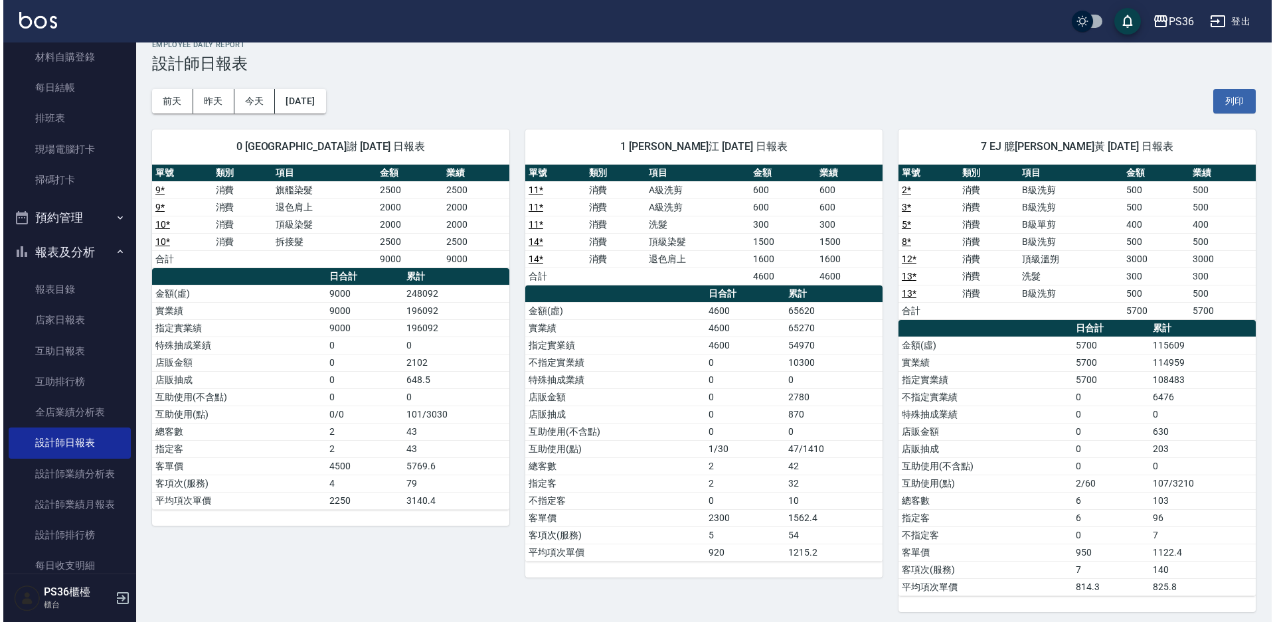
scroll to position [0, 0]
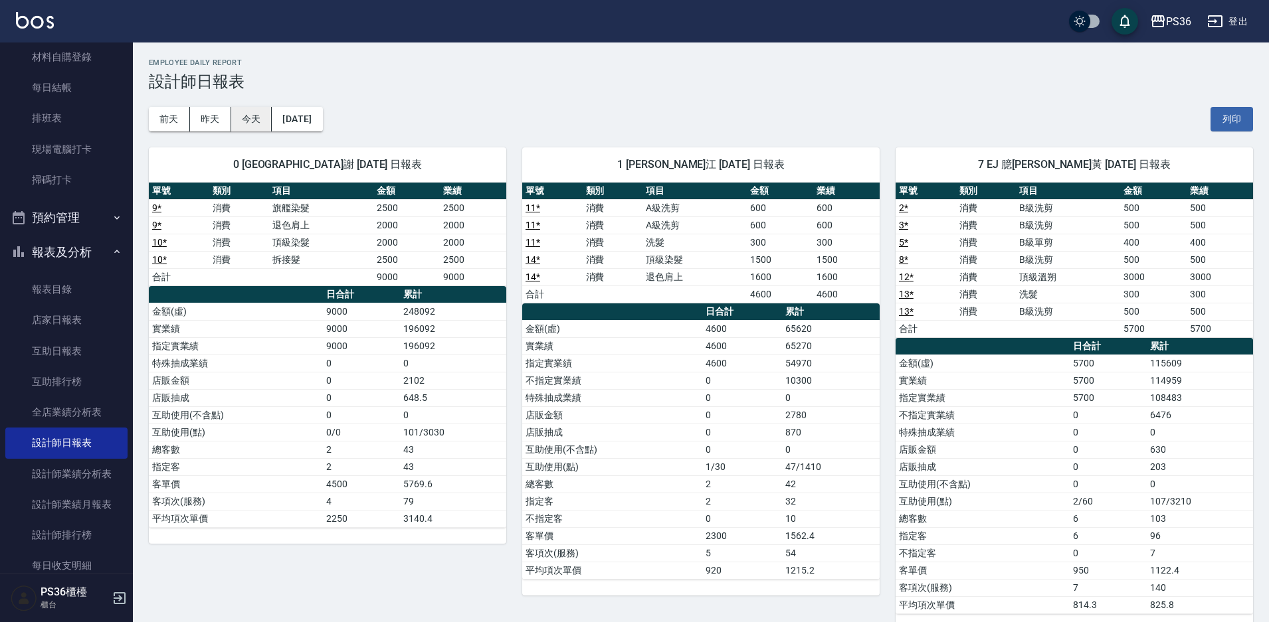
click at [259, 124] on button "今天" at bounding box center [251, 119] width 41 height 25
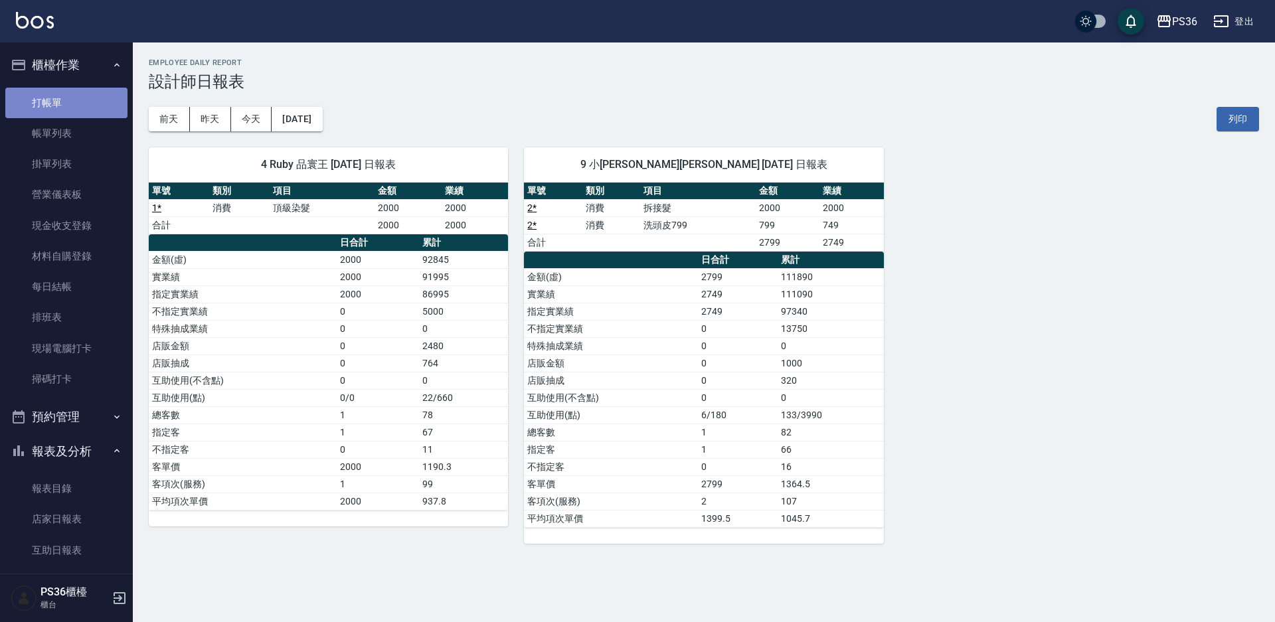
click at [82, 106] on link "打帳單" at bounding box center [66, 103] width 122 height 31
